Goal: Task Accomplishment & Management: Complete application form

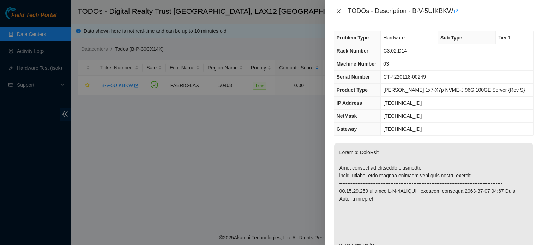
click at [338, 11] on icon "close" at bounding box center [339, 11] width 4 height 4
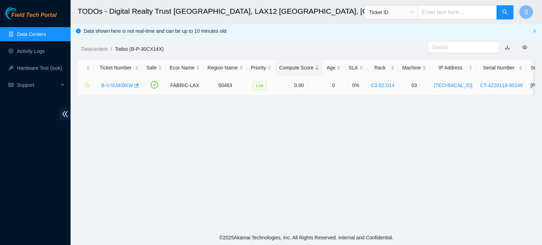
click at [120, 83] on link "B-V-5UIKBKW" at bounding box center [117, 86] width 32 height 6
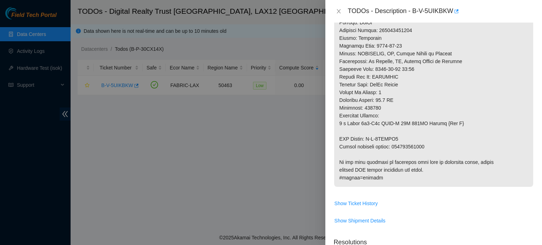
scroll to position [388, 0]
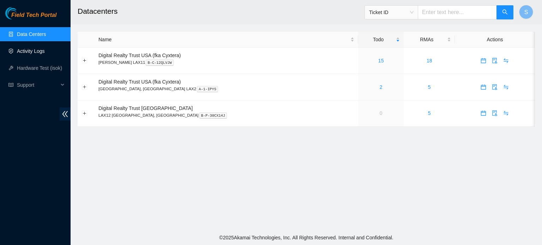
click at [45, 49] on link "Activity Logs" at bounding box center [31, 51] width 28 height 6
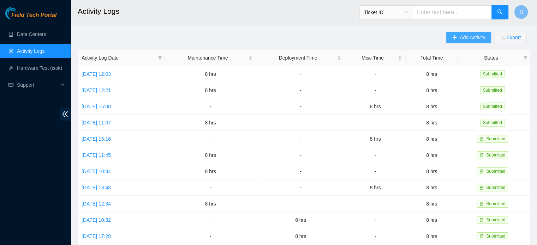
click at [452, 41] on button "Add Activity" at bounding box center [468, 37] width 44 height 11
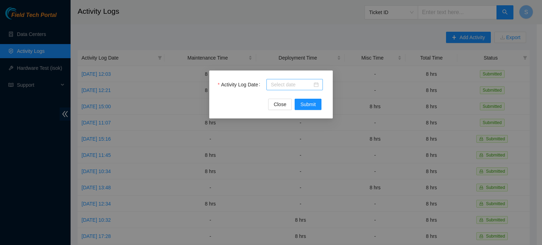
click at [296, 88] on input "Activity Log Date" at bounding box center [292, 85] width 42 height 8
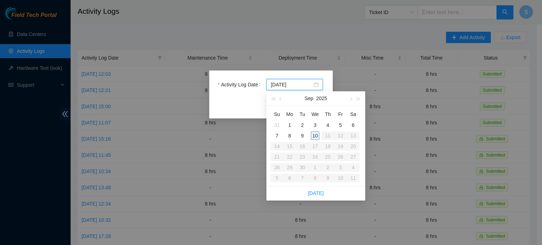
type input "[DATE]"
click at [316, 139] on div "10" at bounding box center [315, 136] width 8 height 8
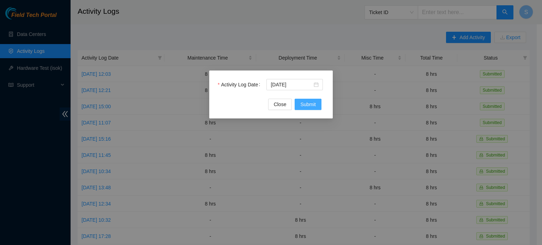
click at [310, 106] on span "Submit" at bounding box center [308, 105] width 16 height 8
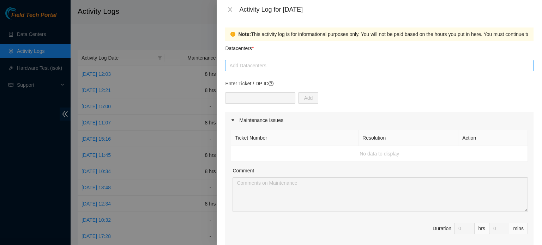
click at [305, 65] on div at bounding box center [379, 65] width 305 height 8
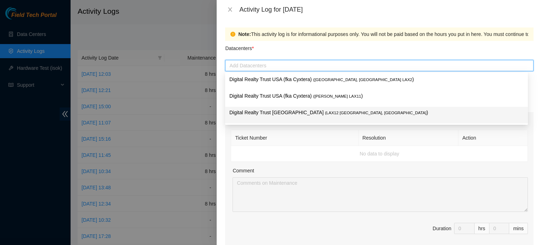
click at [318, 117] on p "Digital Realty Trust [GEOGRAPHIC_DATA] ( LAX12 [GEOGRAPHIC_DATA], [GEOGRAPHIC_D…" at bounding box center [377, 113] width 294 height 8
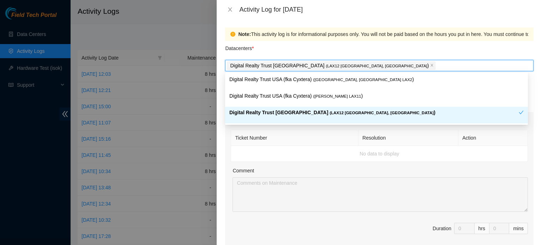
click at [407, 162] on div "Ticket Number Resolution Action No data to display Comment Duration 0 hrs 0 mins" at bounding box center [379, 190] width 309 height 122
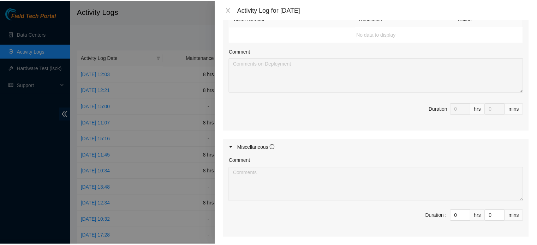
scroll to position [334, 0]
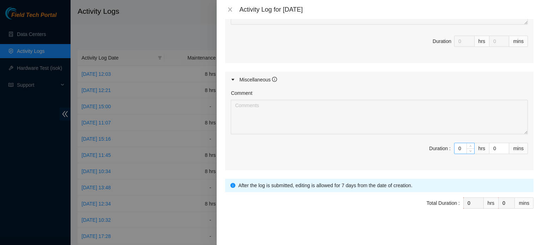
click at [456, 146] on input "0" at bounding box center [465, 148] width 20 height 11
type input "8"
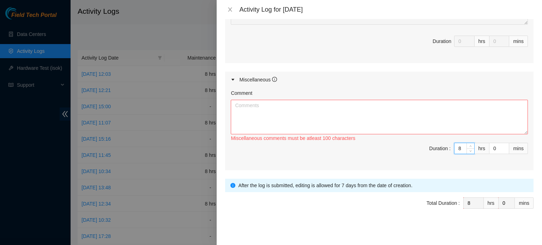
type input "8"
click at [435, 113] on textarea "Comment" at bounding box center [379, 117] width 297 height 35
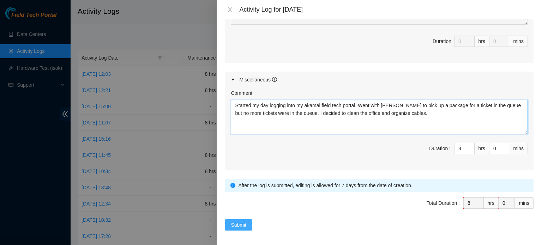
type textarea "Started my day logging into my akamai field tech portal. Went with Rob to pick …"
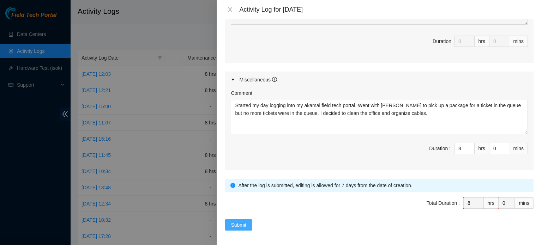
click at [237, 223] on span "Submit" at bounding box center [239, 225] width 16 height 8
